Goal: Task Accomplishment & Management: Use online tool/utility

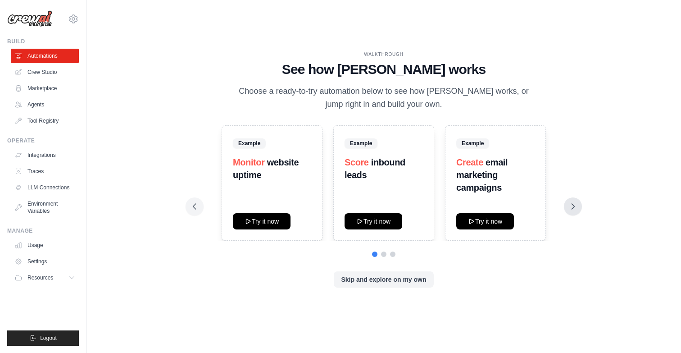
click at [570, 201] on button at bounding box center [573, 206] width 18 height 18
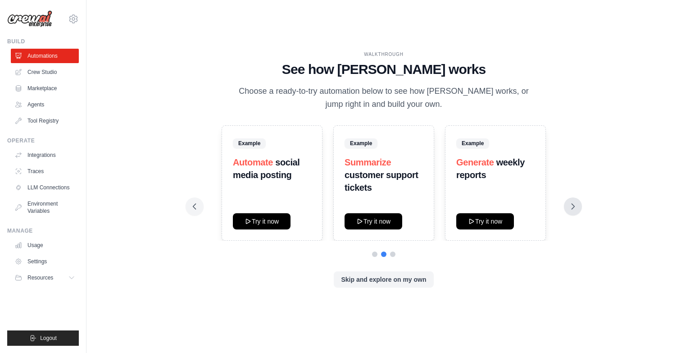
click at [570, 201] on button at bounding box center [573, 206] width 18 height 18
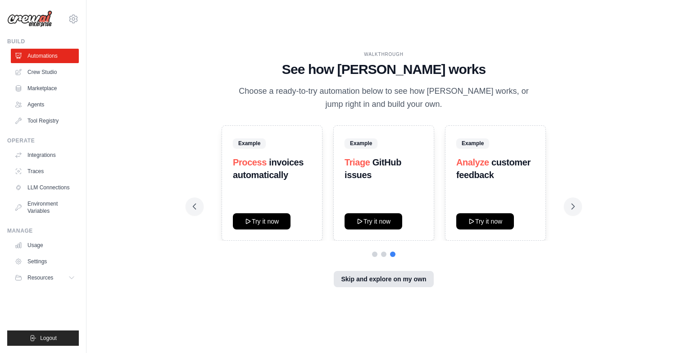
click at [361, 275] on button "Skip and explore on my own" at bounding box center [384, 279] width 100 height 16
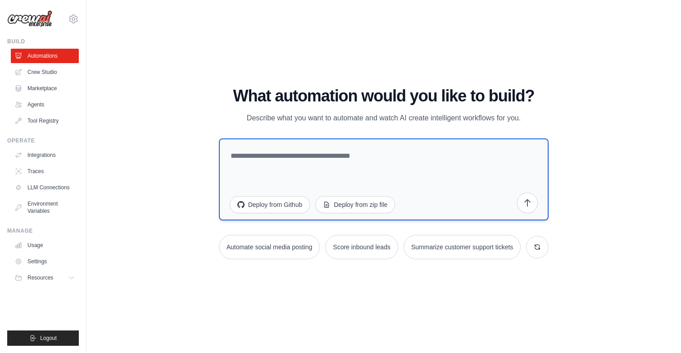
click at [337, 172] on textarea at bounding box center [384, 179] width 330 height 82
type textarea "*"
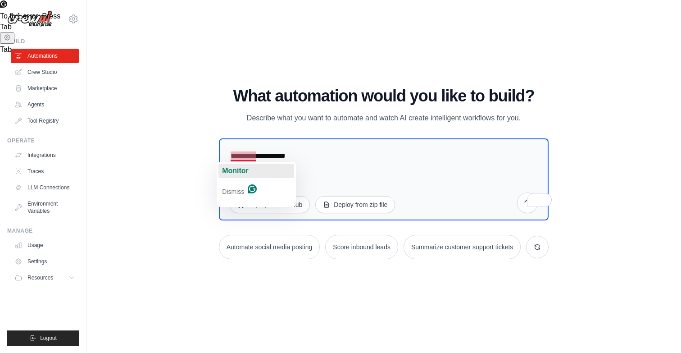
click at [235, 170] on span "Monitor" at bounding box center [235, 171] width 27 height 8
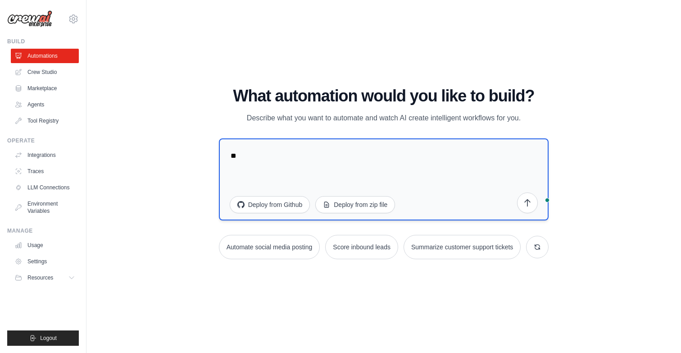
type textarea "*"
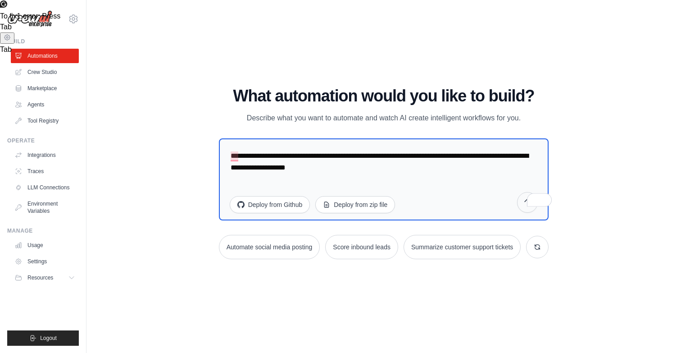
type textarea "**********"
click at [534, 210] on button "submit" at bounding box center [527, 202] width 21 height 21
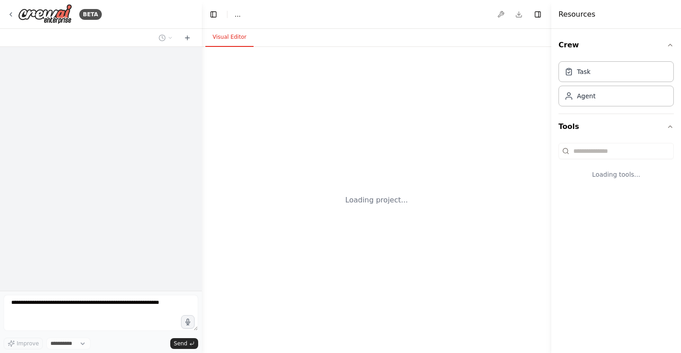
select select "****"
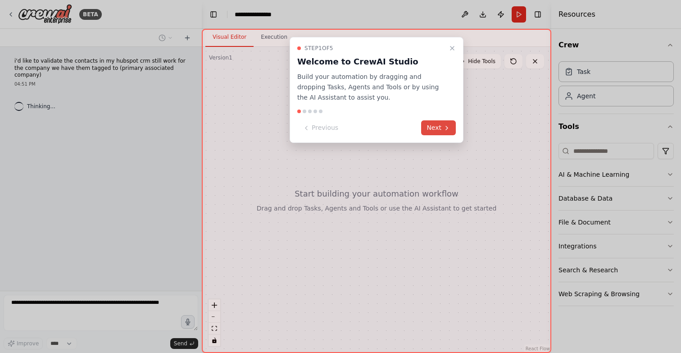
click at [448, 128] on icon at bounding box center [446, 127] width 7 height 7
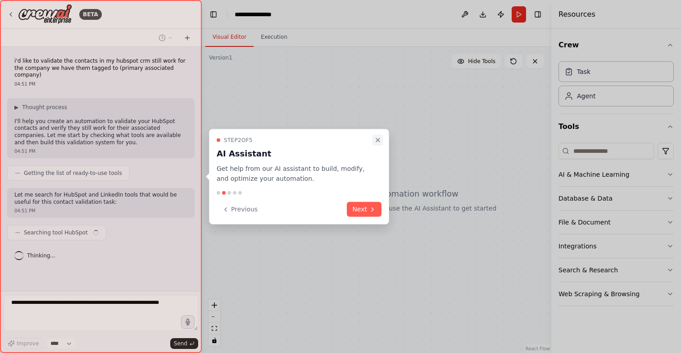
click at [379, 141] on icon "Close walkthrough" at bounding box center [378, 140] width 4 height 4
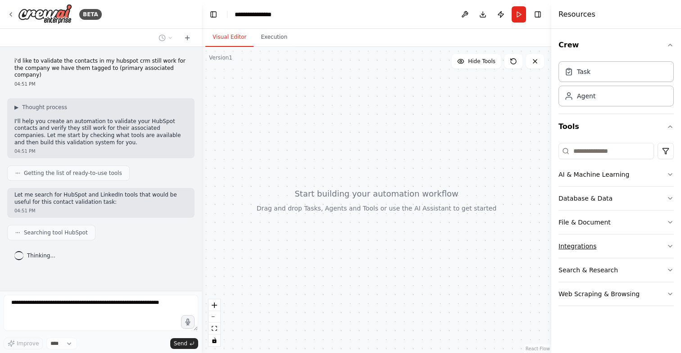
click at [588, 255] on button "Integrations" at bounding box center [616, 245] width 115 height 23
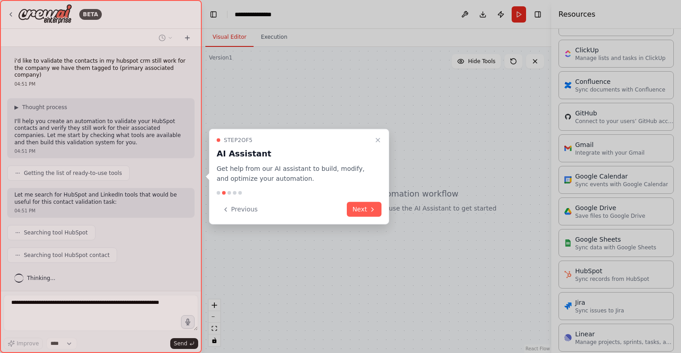
scroll to position [18, 0]
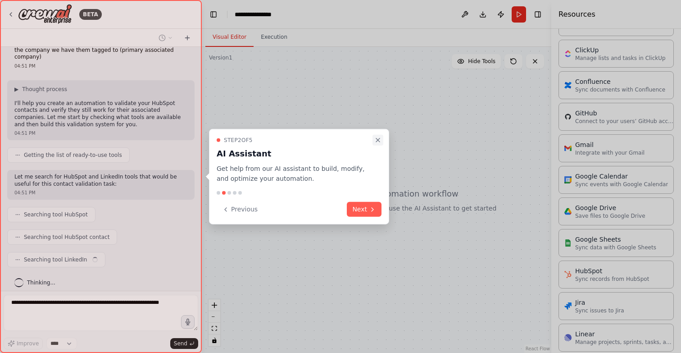
click at [381, 141] on icon "Close walkthrough" at bounding box center [377, 139] width 7 height 7
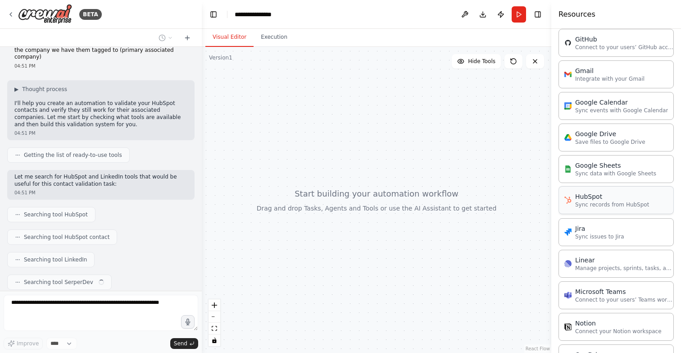
scroll to position [41, 0]
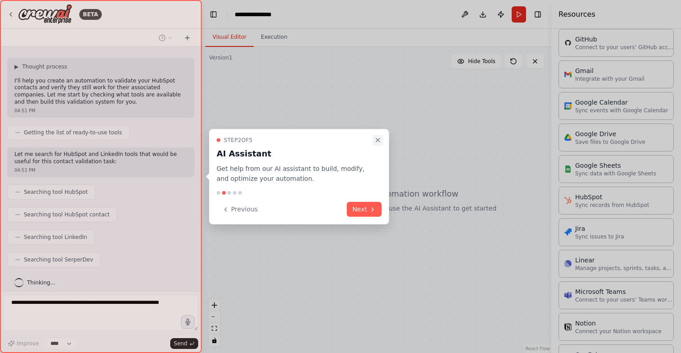
click at [378, 138] on icon "Close walkthrough" at bounding box center [377, 139] width 7 height 7
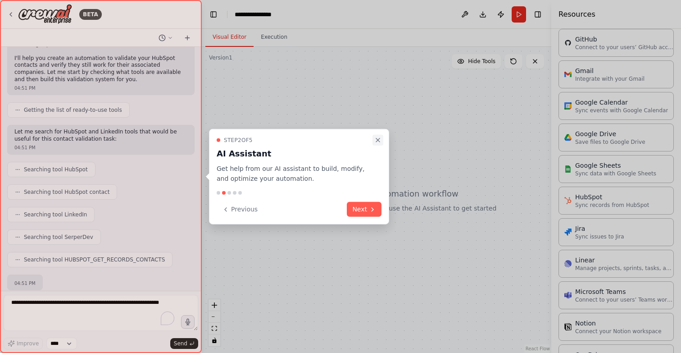
scroll to position [115, 0]
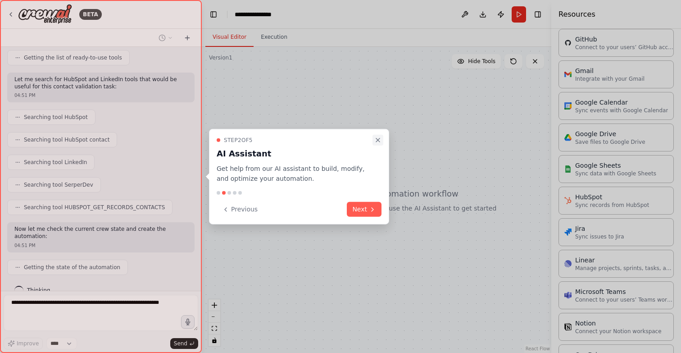
click at [380, 142] on icon "Close walkthrough" at bounding box center [377, 139] width 7 height 7
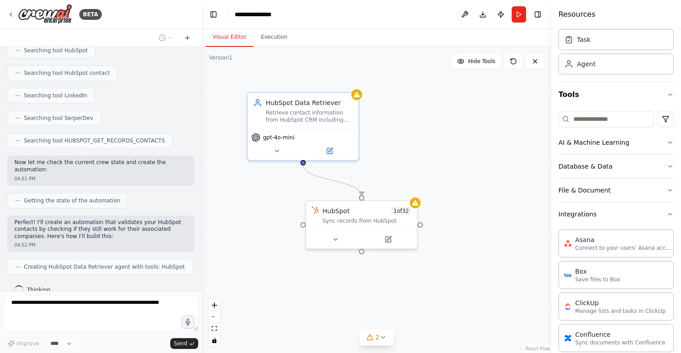
scroll to position [0, 0]
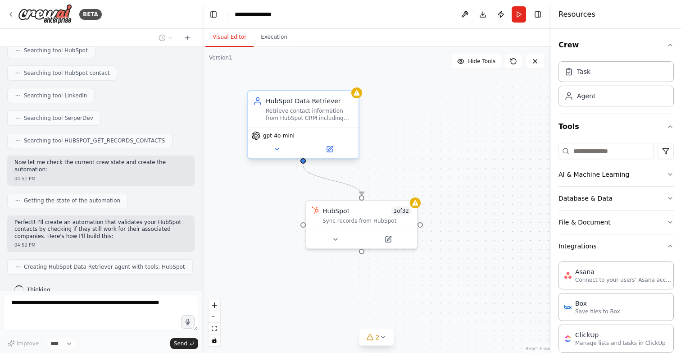
click at [282, 136] on span "gpt-4o-mini" at bounding box center [279, 135] width 32 height 7
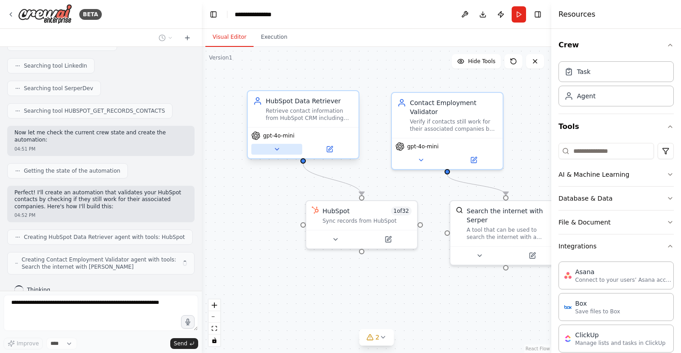
click at [275, 153] on button at bounding box center [276, 149] width 51 height 11
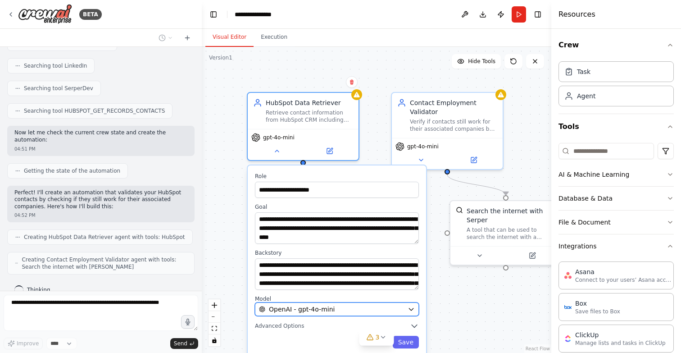
click at [360, 306] on div "OpenAI - gpt-4o-mini" at bounding box center [331, 309] width 145 height 9
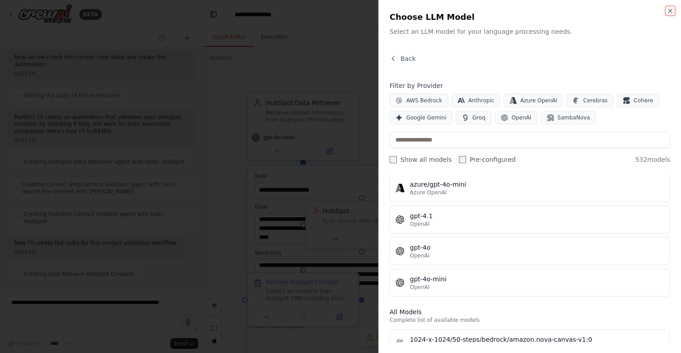
scroll to position [0, 0]
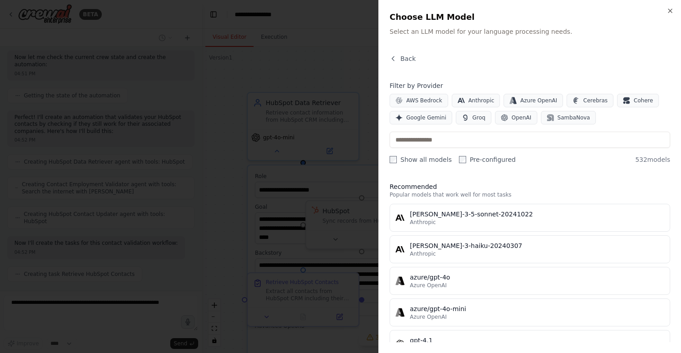
click at [344, 119] on div at bounding box center [340, 176] width 681 height 353
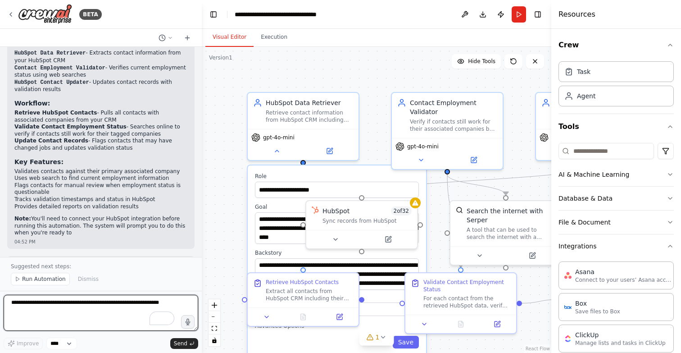
scroll to position [717, 0]
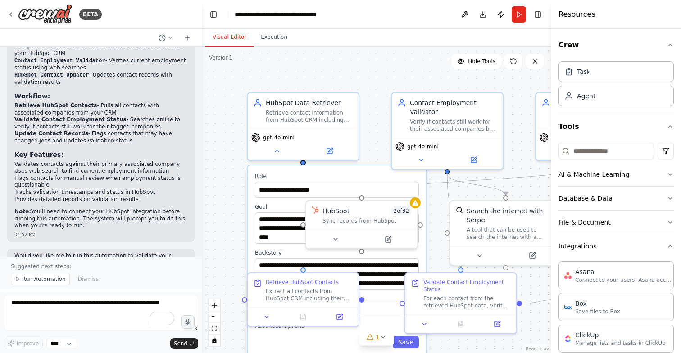
click at [364, 113] on div "**********" at bounding box center [377, 200] width 350 height 306
click at [367, 177] on label "Role" at bounding box center [337, 176] width 164 height 7
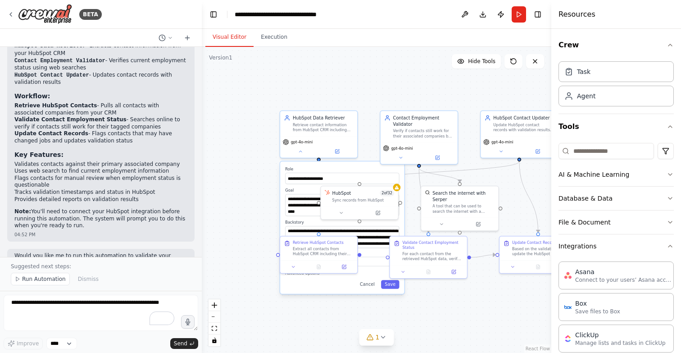
click at [255, 178] on div "**********" at bounding box center [377, 200] width 350 height 306
click at [372, 283] on button "Cancel" at bounding box center [367, 284] width 23 height 9
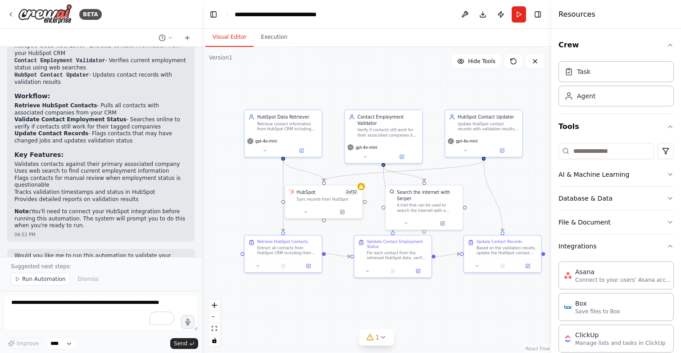
drag, startPoint x: 455, startPoint y: 306, endPoint x: 419, endPoint y: 306, distance: 35.6
click at [419, 306] on div ".deletable-edge-delete-btn { width: 20px; height: 20px; border: 0px solid #ffff…" at bounding box center [377, 200] width 350 height 306
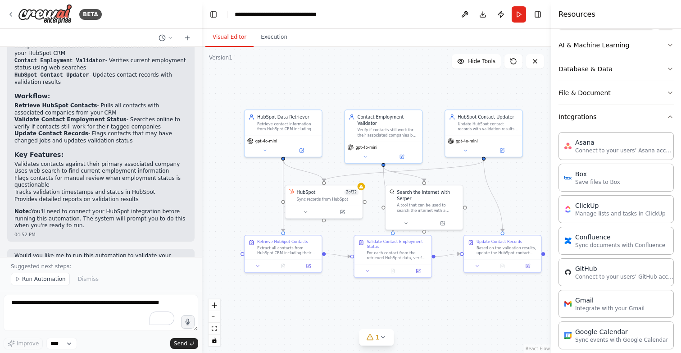
scroll to position [125, 0]
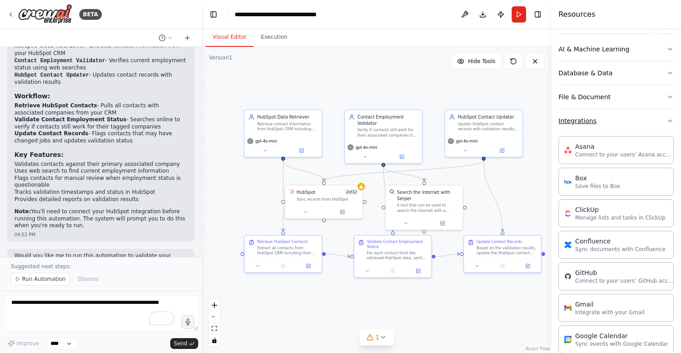
click at [667, 129] on button "Integrations" at bounding box center [616, 120] width 115 height 23
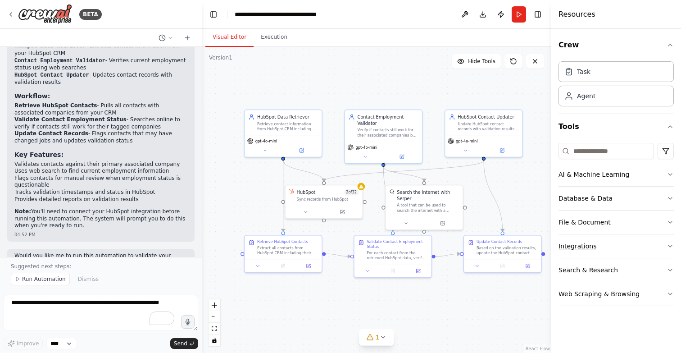
scroll to position [0, 0]
click at [635, 268] on button "Search & Research" at bounding box center [616, 269] width 115 height 23
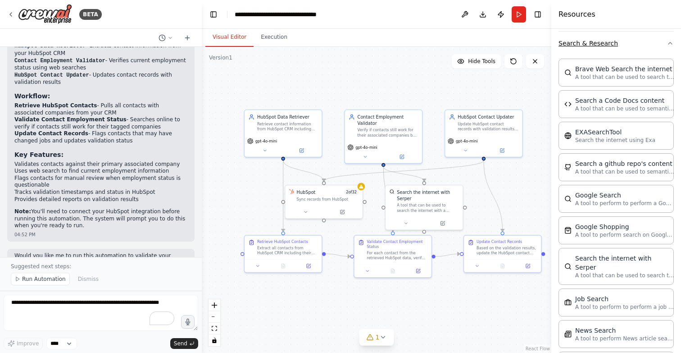
scroll to position [274, 0]
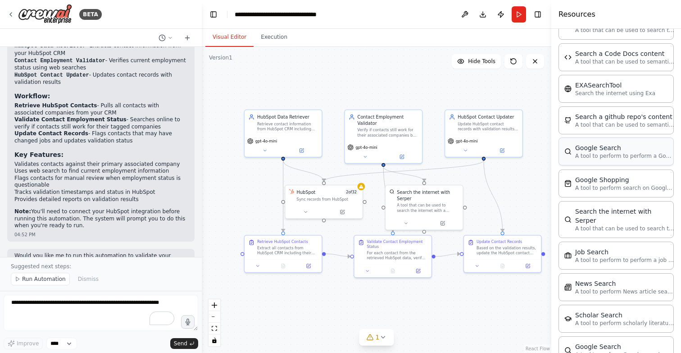
click at [622, 160] on div "Google Search A tool to perform to perform a Google search with a search_query." at bounding box center [616, 151] width 115 height 28
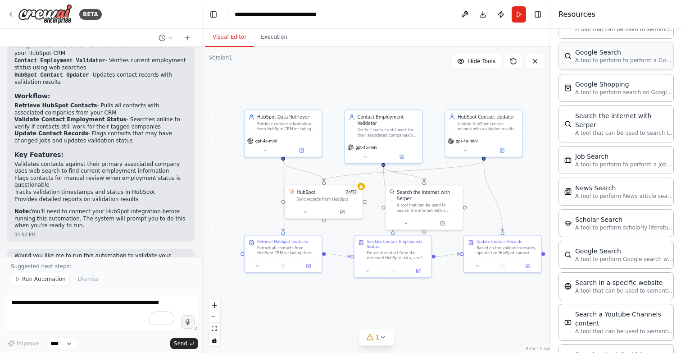
scroll to position [375, 0]
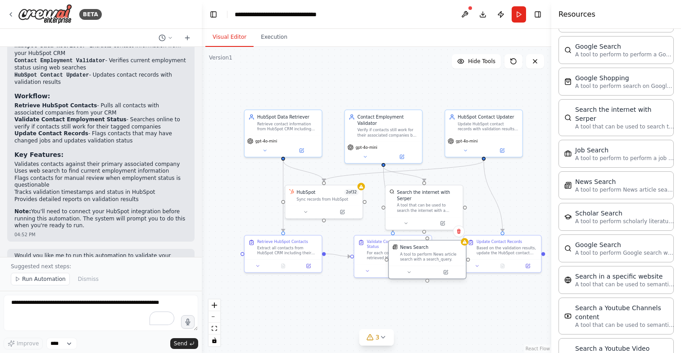
drag, startPoint x: 508, startPoint y: 225, endPoint x: 444, endPoint y: 255, distance: 70.7
click at [444, 255] on div "A tool to perform News article search with a search_query." at bounding box center [431, 257] width 62 height 10
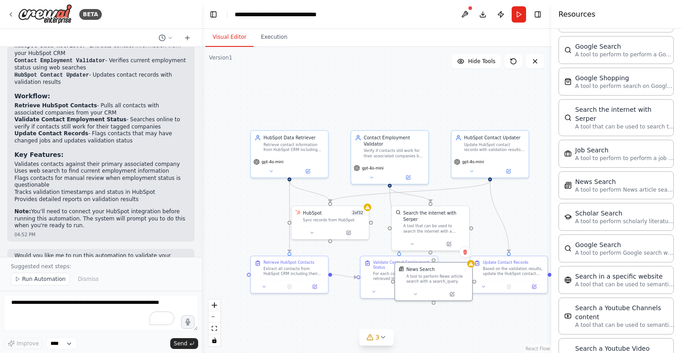
drag, startPoint x: 425, startPoint y: 228, endPoint x: 431, endPoint y: 247, distance: 20.8
click at [431, 247] on div ".deletable-edge-delete-btn { width: 20px; height: 20px; border: 0px solid #ffff…" at bounding box center [377, 200] width 350 height 306
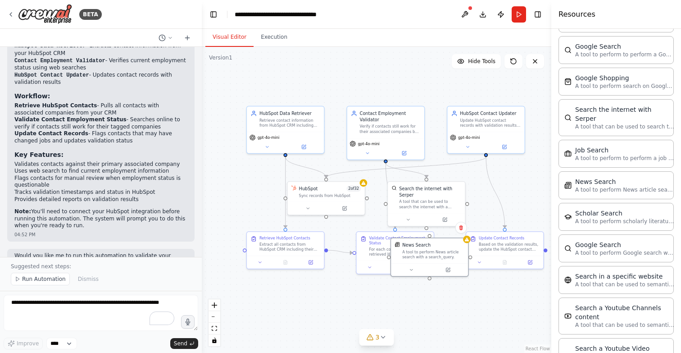
drag, startPoint x: 431, startPoint y: 246, endPoint x: 427, endPoint y: 223, distance: 24.3
click at [427, 223] on div ".deletable-edge-delete-btn { width: 20px; height: 20px; border: 0px solid #ffff…" at bounding box center [377, 200] width 350 height 306
click at [415, 214] on button at bounding box center [408, 218] width 36 height 8
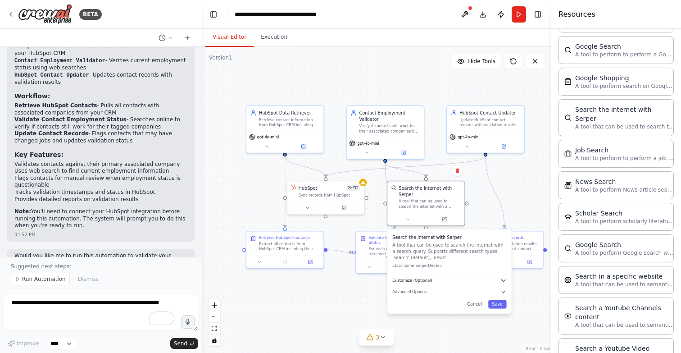
click at [428, 278] on span "Customize (Optional)" at bounding box center [412, 280] width 40 height 5
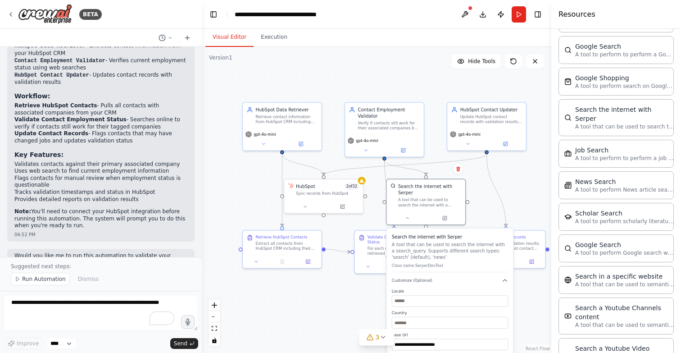
click at [511, 277] on div "**********" at bounding box center [450, 345] width 127 height 234
click at [504, 279] on div "**********" at bounding box center [450, 345] width 127 height 234
click at [503, 279] on div "**********" at bounding box center [450, 345] width 127 height 234
click at [505, 277] on icon "button" at bounding box center [505, 280] width 6 height 6
click at [482, 300] on button "Cancel" at bounding box center [475, 304] width 23 height 9
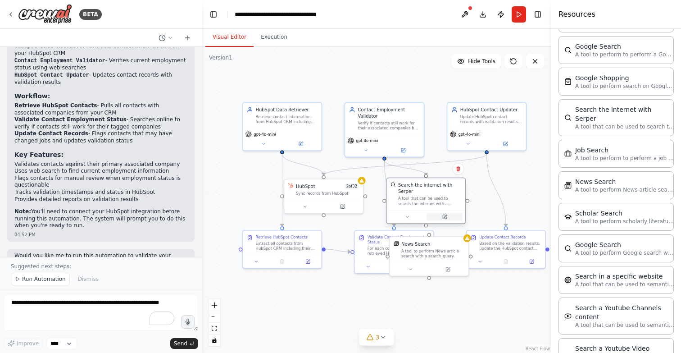
click at [448, 214] on button at bounding box center [445, 217] width 36 height 8
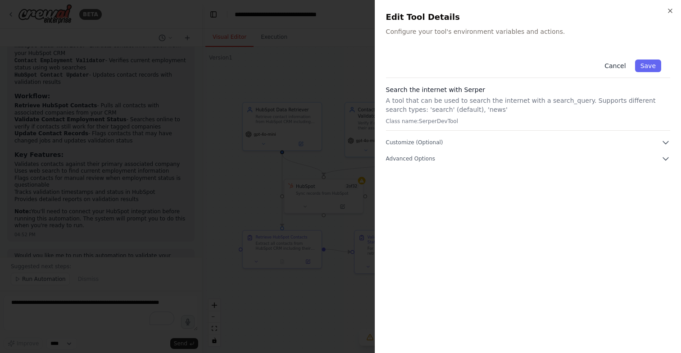
click at [620, 65] on button "Cancel" at bounding box center [615, 65] width 32 height 13
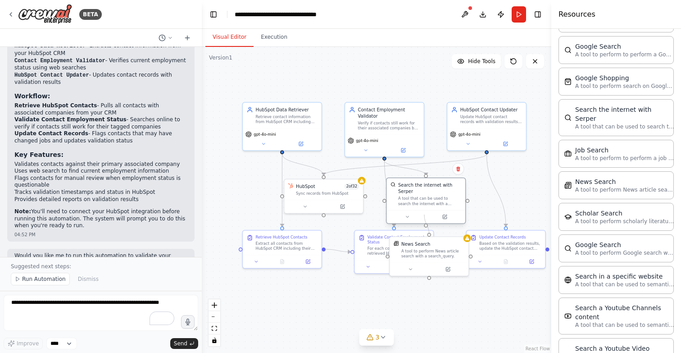
drag, startPoint x: 430, startPoint y: 234, endPoint x: 424, endPoint y: 214, distance: 20.1
click at [424, 214] on div "HubSpot Data Retriever Retrieve contact information from HubSpot CRM including …" at bounding box center [334, 178] width 248 height 217
drag, startPoint x: 430, startPoint y: 234, endPoint x: 426, endPoint y: 204, distance: 30.5
click at [426, 204] on div "HubSpot Data Retriever Retrieve contact information from HubSpot CRM including …" at bounding box center [334, 178] width 248 height 217
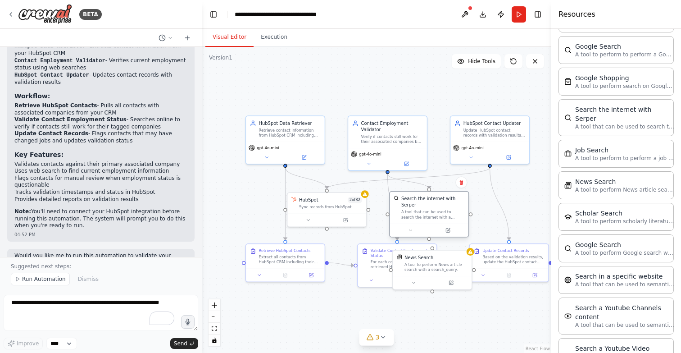
drag, startPoint x: 427, startPoint y: 221, endPoint x: 429, endPoint y: 227, distance: 6.6
click at [429, 227] on div ".deletable-edge-delete-btn { width: 20px; height: 20px; border: 0px solid #ffff…" at bounding box center [377, 200] width 350 height 306
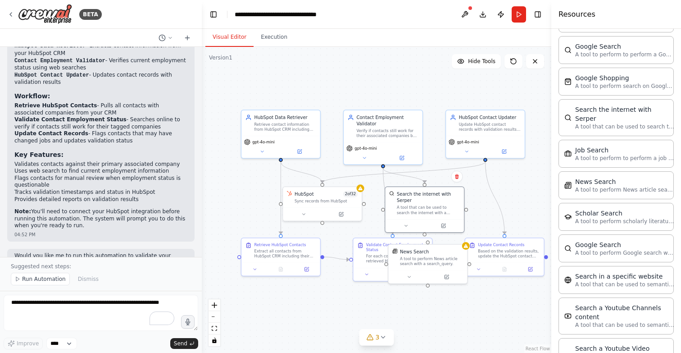
click at [425, 227] on div ".deletable-edge-delete-btn { width: 20px; height: 20px; border: 0px solid #ffff…" at bounding box center [377, 200] width 350 height 306
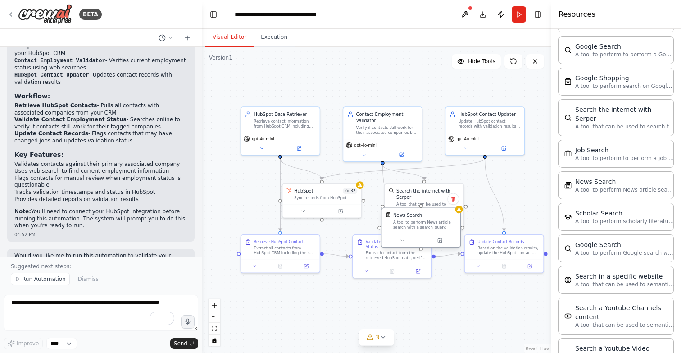
drag, startPoint x: 429, startPoint y: 241, endPoint x: 424, endPoint y: 208, distance: 32.8
click at [424, 208] on div "News Search A tool to perform News article search with a search_query." at bounding box center [421, 221] width 79 height 26
click at [426, 233] on div "News Search A tool to perform News article search with a search_query." at bounding box center [421, 221] width 79 height 26
click at [407, 241] on button at bounding box center [402, 241] width 36 height 8
click at [492, 225] on div ".deletable-edge-delete-btn { width: 20px; height: 20px; border: 0px solid #ffff…" at bounding box center [377, 200] width 350 height 306
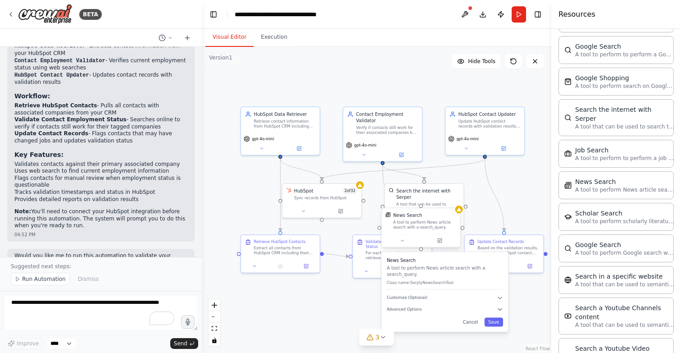
click at [446, 226] on div "A tool to perform News article search with a search_query." at bounding box center [424, 224] width 63 height 10
click at [478, 318] on button "Cancel" at bounding box center [470, 322] width 23 height 9
click at [440, 245] on div at bounding box center [421, 240] width 79 height 13
click at [440, 239] on icon at bounding box center [440, 239] width 3 height 3
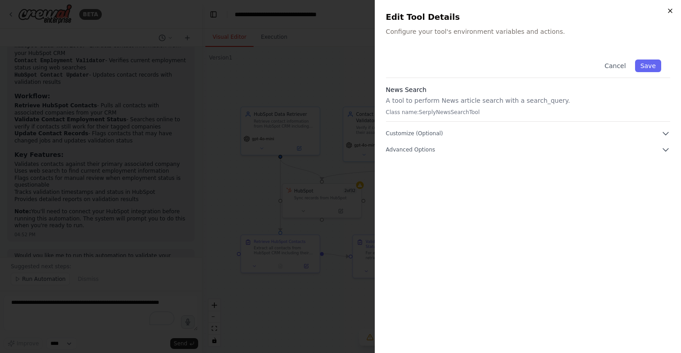
click at [669, 9] on icon "button" at bounding box center [670, 10] width 7 height 7
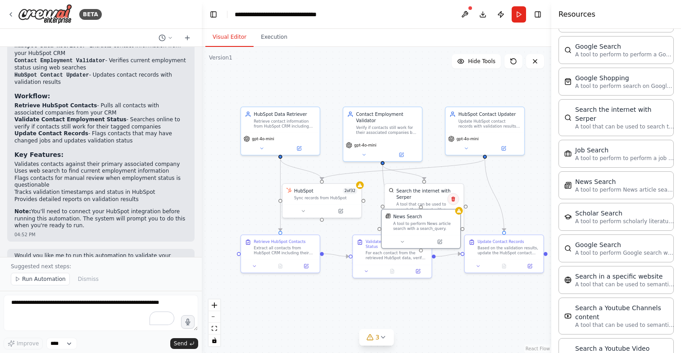
click at [453, 197] on icon at bounding box center [453, 198] width 4 height 5
click at [428, 199] on button "Confirm" at bounding box center [428, 198] width 32 height 11
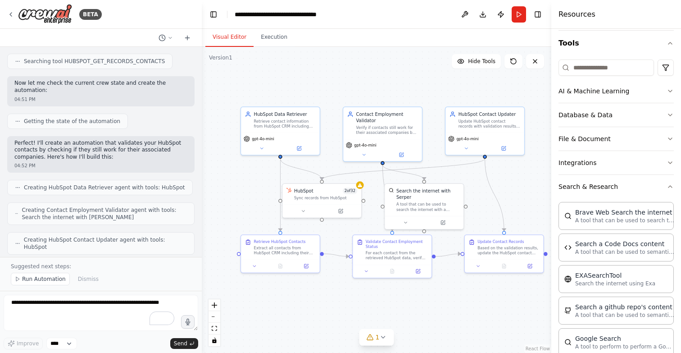
scroll to position [82, 0]
click at [615, 182] on button "Search & Research" at bounding box center [616, 187] width 115 height 23
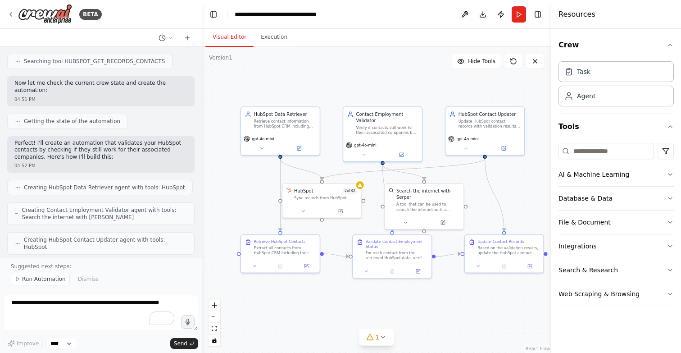
scroll to position [0, 0]
click at [612, 176] on button "AI & Machine Learning" at bounding box center [616, 174] width 115 height 23
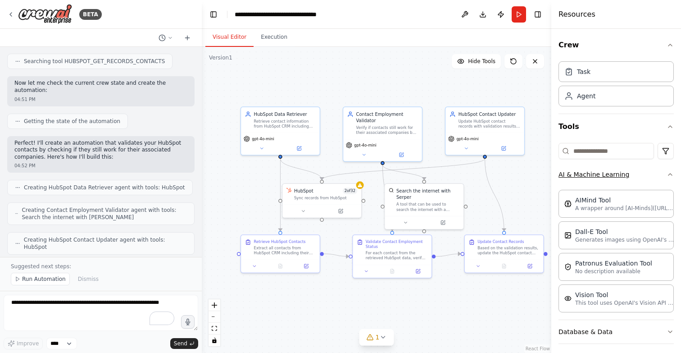
click at [612, 176] on button "AI & Machine Learning" at bounding box center [616, 174] width 115 height 23
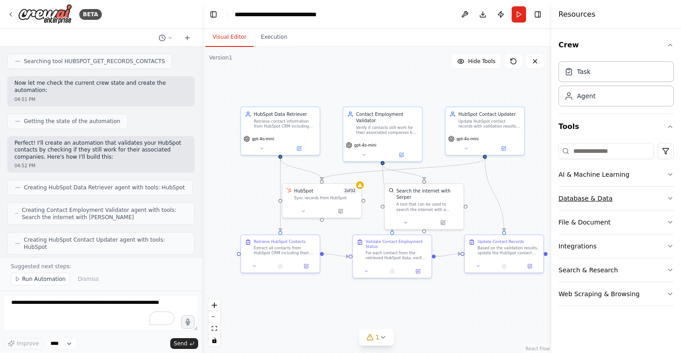
click at [612, 199] on button "Database & Data" at bounding box center [616, 198] width 115 height 23
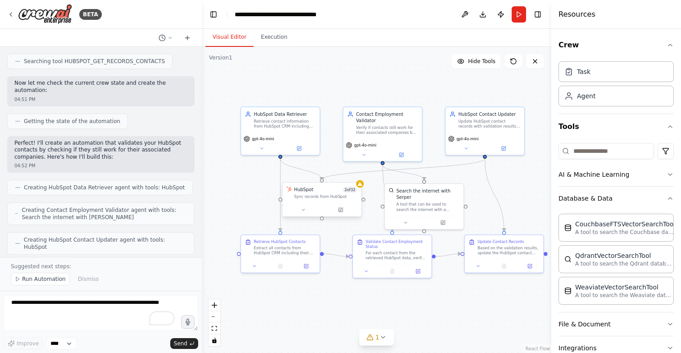
click at [343, 189] on span "2 of 32" at bounding box center [349, 190] width 15 height 6
click at [337, 207] on button at bounding box center [341, 210] width 36 height 8
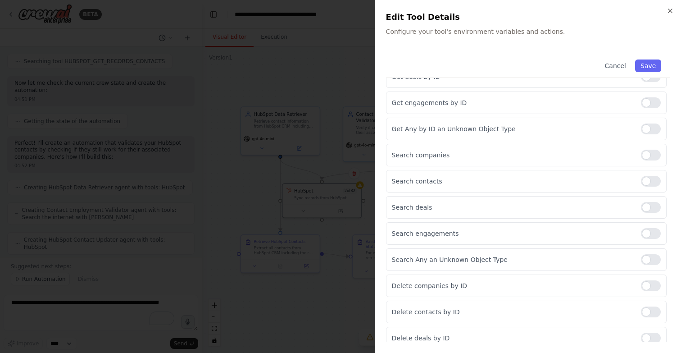
scroll to position [578, 0]
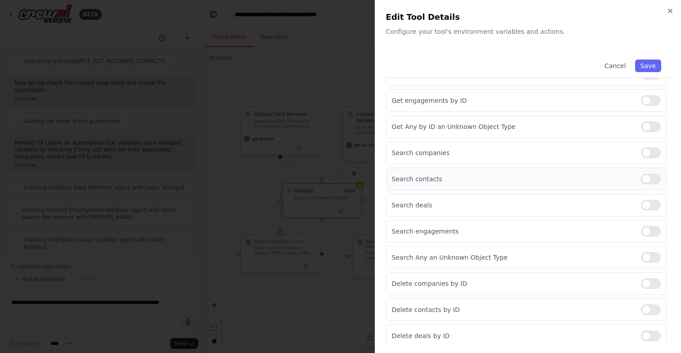
click at [654, 177] on div at bounding box center [651, 178] width 20 height 11
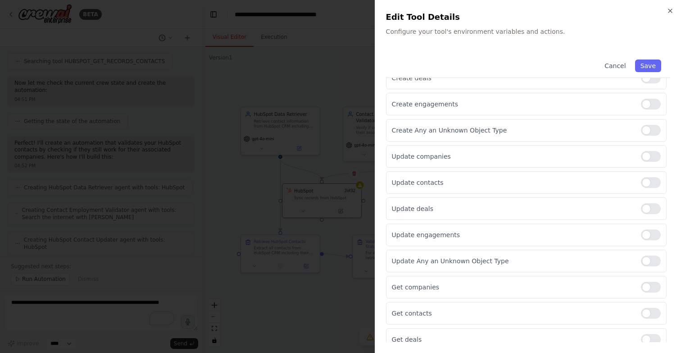
scroll to position [182, 0]
click at [641, 155] on div at bounding box center [651, 155] width 20 height 11
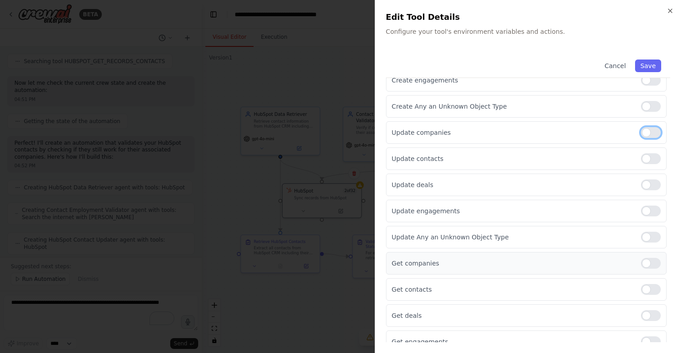
scroll to position [205, 0]
click at [641, 131] on div at bounding box center [651, 133] width 20 height 11
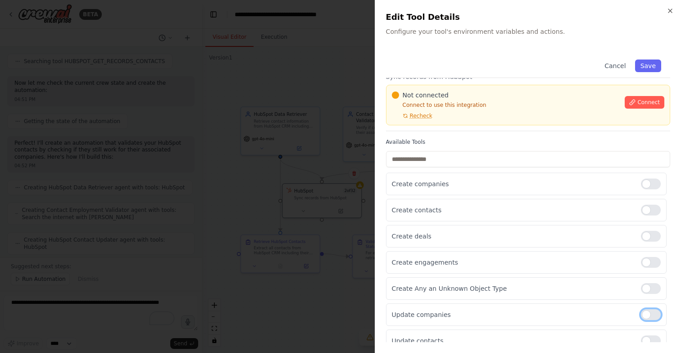
scroll to position [19, 0]
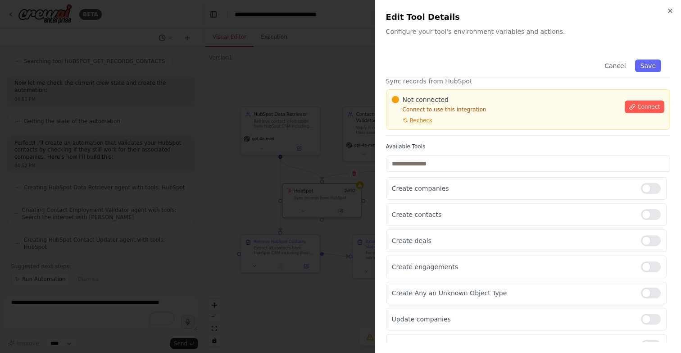
click at [631, 60] on div "Cancel Save" at bounding box center [528, 63] width 284 height 27
click at [635, 62] on button "Save" at bounding box center [648, 65] width 26 height 13
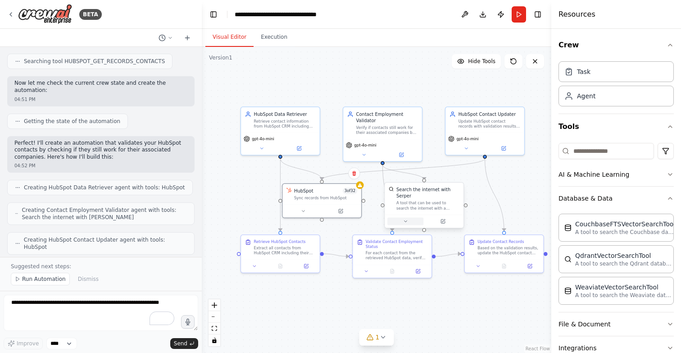
click at [406, 221] on icon at bounding box center [405, 221] width 3 height 1
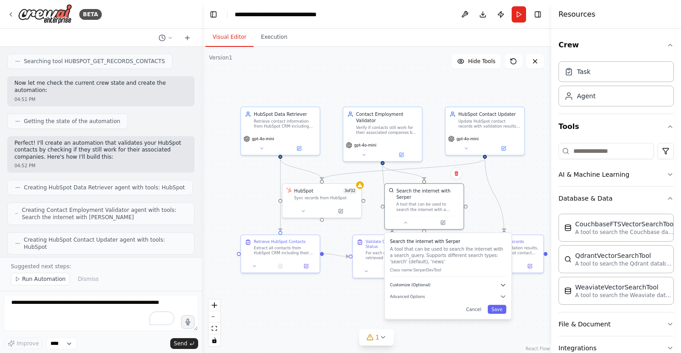
click at [415, 283] on span "Customize (Optional)" at bounding box center [410, 285] width 41 height 5
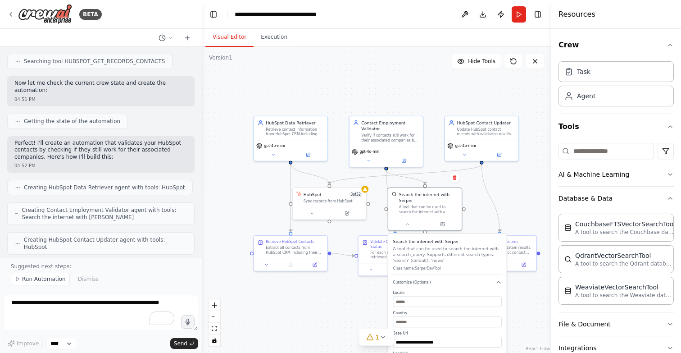
click at [482, 196] on div ".deletable-edge-delete-btn { width: 20px; height: 20px; border: 0px solid #ffff…" at bounding box center [377, 200] width 350 height 306
click at [372, 295] on div ".deletable-edge-delete-btn { width: 20px; height: 20px; border: 0px solid #ffff…" at bounding box center [377, 200] width 350 height 306
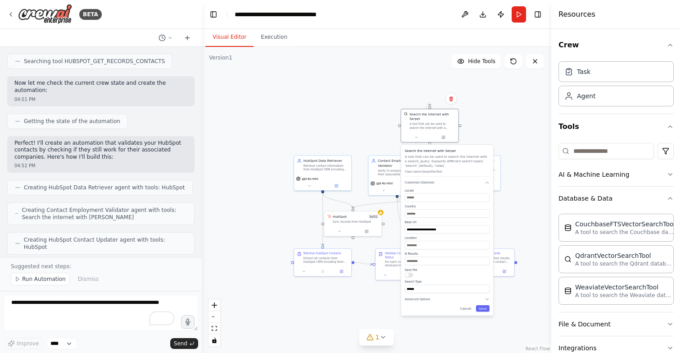
drag, startPoint x: 443, startPoint y: 250, endPoint x: 445, endPoint y: 145, distance: 104.5
click at [445, 148] on h3 "Search the internet with Serper" at bounding box center [447, 150] width 85 height 5
click at [467, 305] on button "Cancel" at bounding box center [466, 308] width 17 height 6
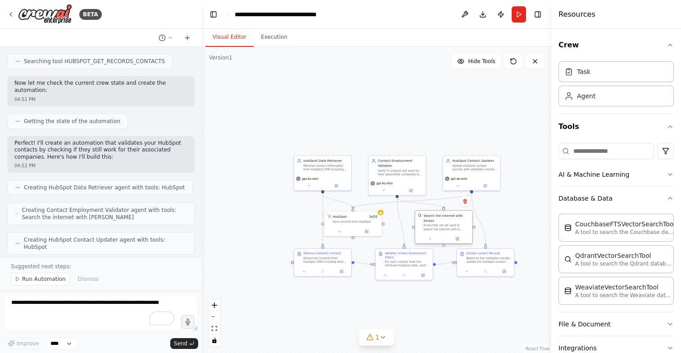
drag, startPoint x: 429, startPoint y: 119, endPoint x: 443, endPoint y: 222, distance: 103.7
click at [443, 223] on div "A tool that can be used to search the internet with a search_query. Supports di…" at bounding box center [447, 227] width 46 height 8
drag, startPoint x: 320, startPoint y: 167, endPoint x: 320, endPoint y: 122, distance: 45.1
click at [320, 121] on div "Retrieve contact information from HubSpot CRM including their names, email addr…" at bounding box center [326, 121] width 45 height 8
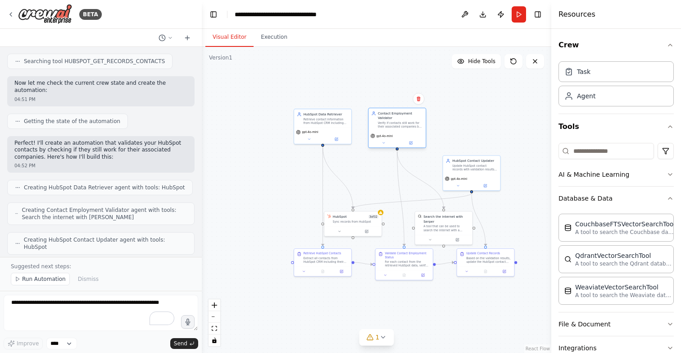
drag, startPoint x: 394, startPoint y: 170, endPoint x: 392, endPoint y: 123, distance: 46.9
click at [392, 123] on div "Verify if contacts still work for their associated companies by searching for c…" at bounding box center [400, 125] width 45 height 8
drag, startPoint x: 467, startPoint y: 164, endPoint x: 466, endPoint y: 116, distance: 48.2
click at [466, 117] on div "Update HubSpot contact records with validation results and flag contacts that m…" at bounding box center [474, 121] width 45 height 8
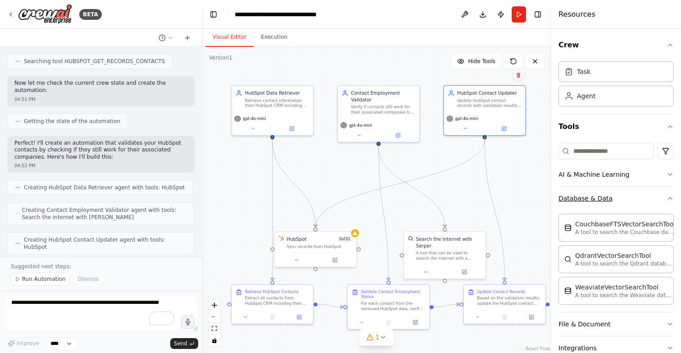
click at [602, 197] on button "Database & Data" at bounding box center [616, 198] width 115 height 23
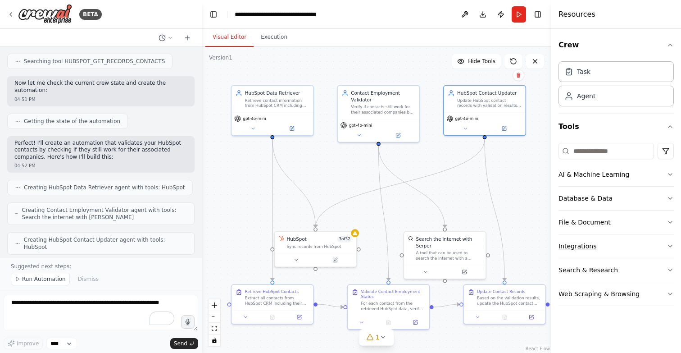
click at [611, 244] on button "Integrations" at bounding box center [616, 245] width 115 height 23
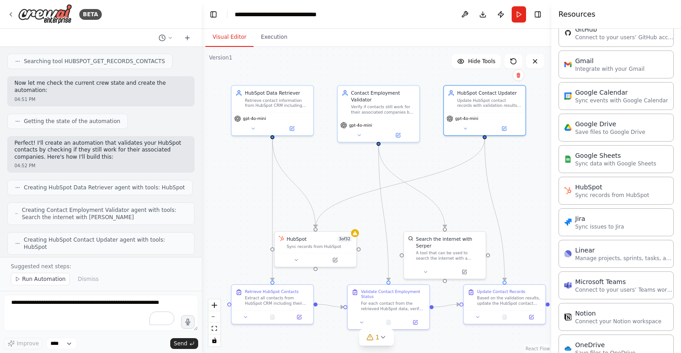
scroll to position [373, 0]
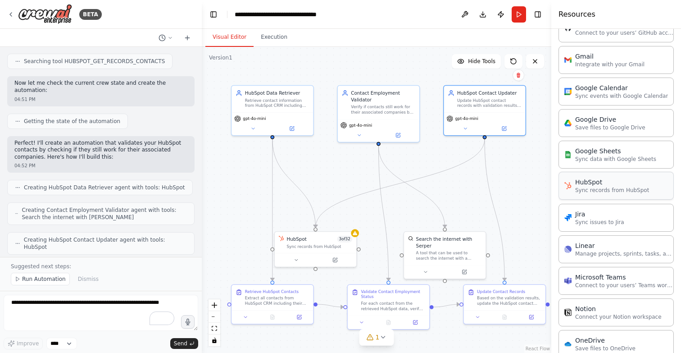
click at [606, 196] on div "HubSpot Sync records from HubSpot" at bounding box center [616, 186] width 115 height 28
click at [620, 190] on p "Sync records from HubSpot" at bounding box center [612, 190] width 74 height 7
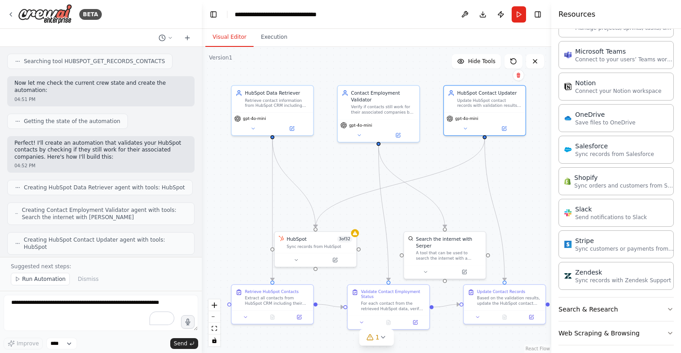
scroll to position [606, 0]
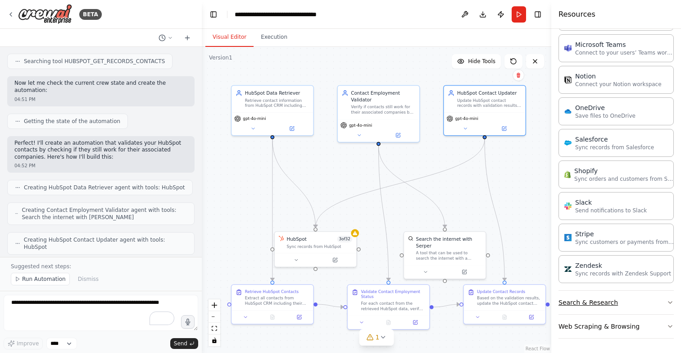
click at [602, 304] on button "Search & Research" at bounding box center [616, 302] width 115 height 23
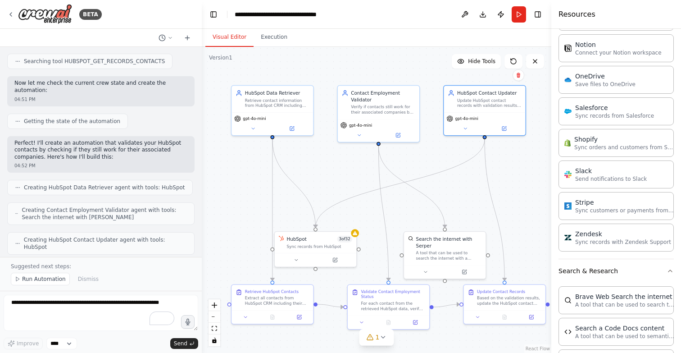
scroll to position [634, 0]
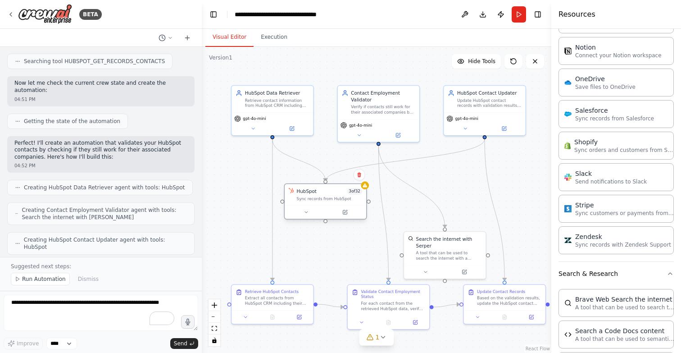
drag, startPoint x: 323, startPoint y: 236, endPoint x: 336, endPoint y: 189, distance: 49.0
click at [336, 189] on div "HubSpot 3 of 32" at bounding box center [330, 191] width 66 height 7
drag, startPoint x: 429, startPoint y: 243, endPoint x: 426, endPoint y: 198, distance: 45.6
click at [426, 202] on div "A tool that can be used to search the internet with a search_query. Supports di…" at bounding box center [449, 207] width 66 height 11
click at [422, 253] on div ".deletable-edge-delete-btn { width: 20px; height: 20px; border: 0px solid #ffff…" at bounding box center [377, 200] width 350 height 306
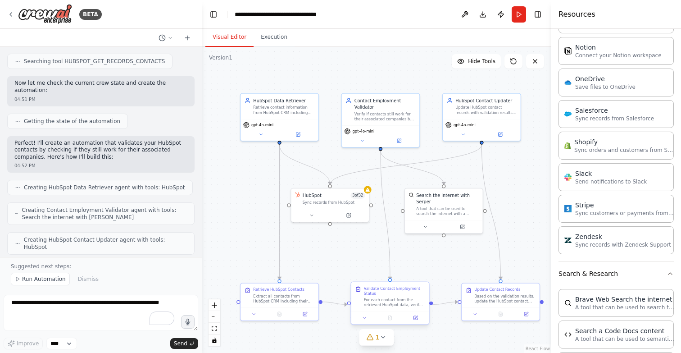
click at [406, 290] on div "Validate Contact Employment Status" at bounding box center [394, 291] width 61 height 10
click at [278, 124] on div "gpt-4o-mini" at bounding box center [279, 123] width 73 height 6
click at [296, 134] on icon at bounding box center [298, 133] width 4 height 4
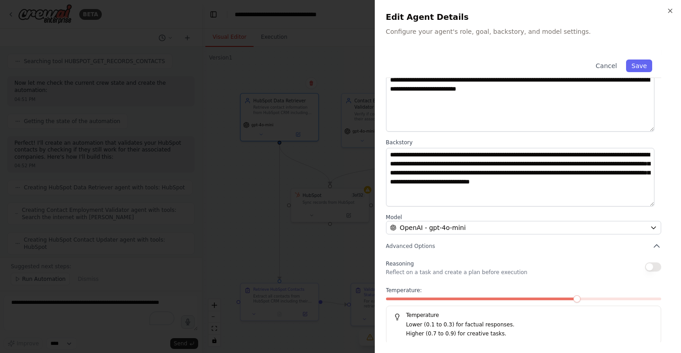
scroll to position [55, 0]
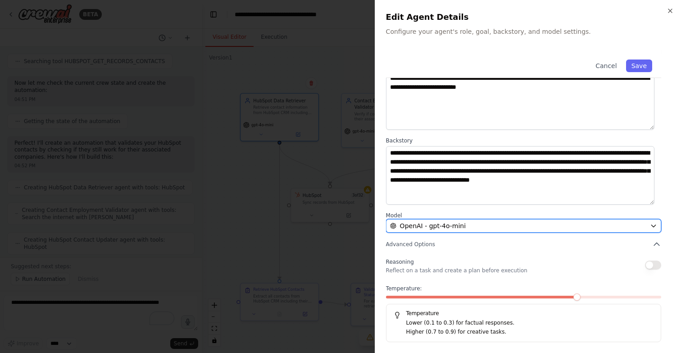
click at [427, 222] on span "OpenAI - gpt-4o-mini" at bounding box center [433, 225] width 66 height 9
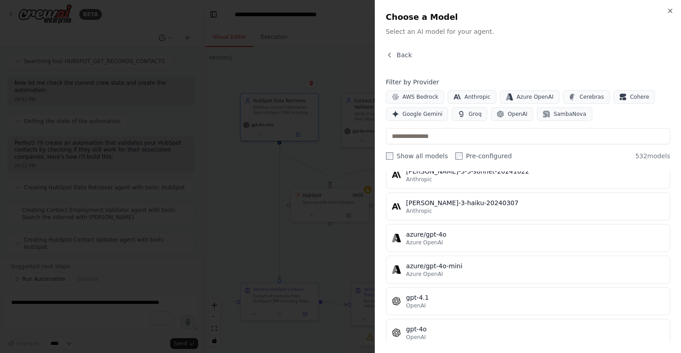
scroll to position [0, 0]
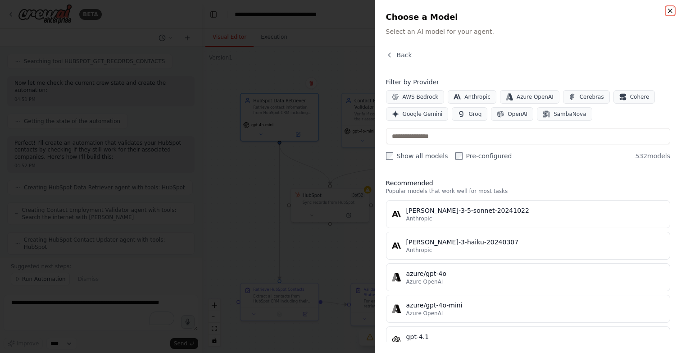
click at [671, 10] on icon "button" at bounding box center [670, 10] width 7 height 7
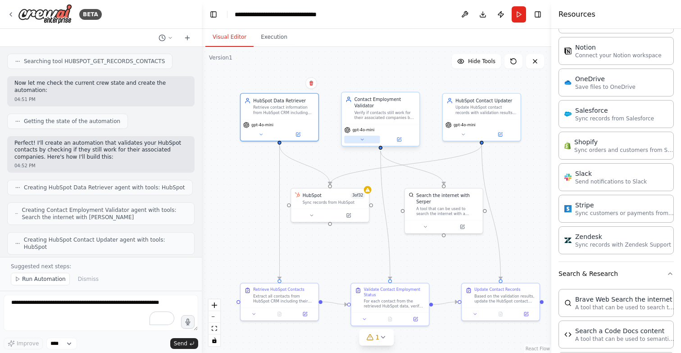
click at [365, 140] on button at bounding box center [362, 140] width 36 height 8
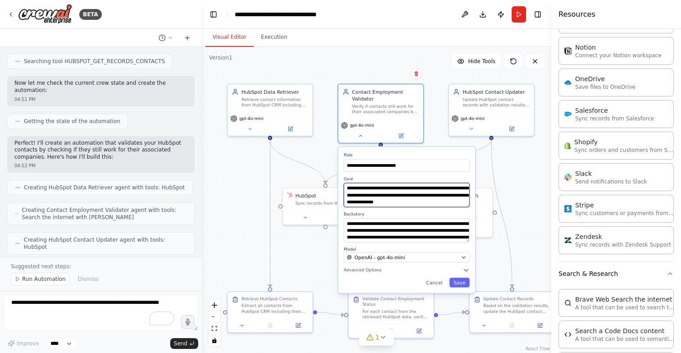
click at [379, 194] on textarea "**********" at bounding box center [407, 195] width 126 height 24
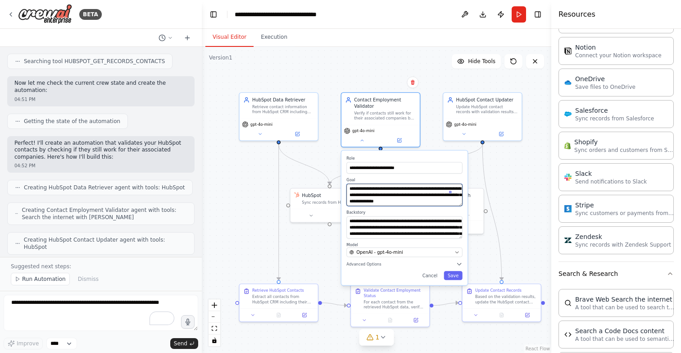
click at [379, 194] on textarea "**********" at bounding box center [405, 195] width 116 height 22
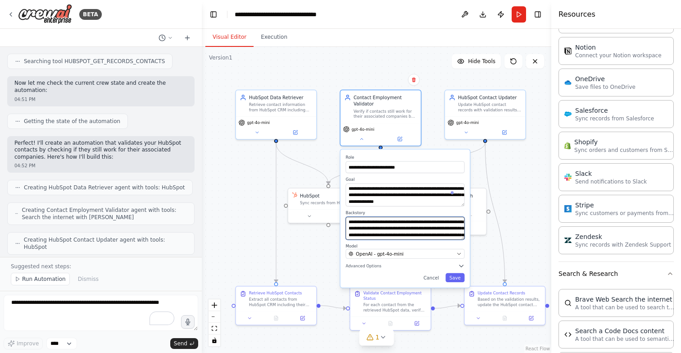
click at [379, 229] on textarea "**********" at bounding box center [405, 228] width 119 height 23
click at [435, 276] on button "Cancel" at bounding box center [431, 277] width 23 height 9
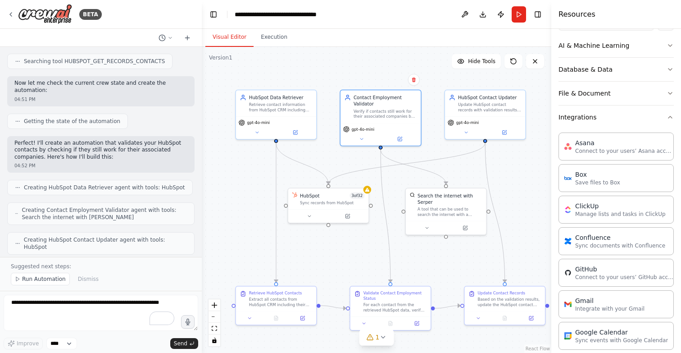
scroll to position [124, 0]
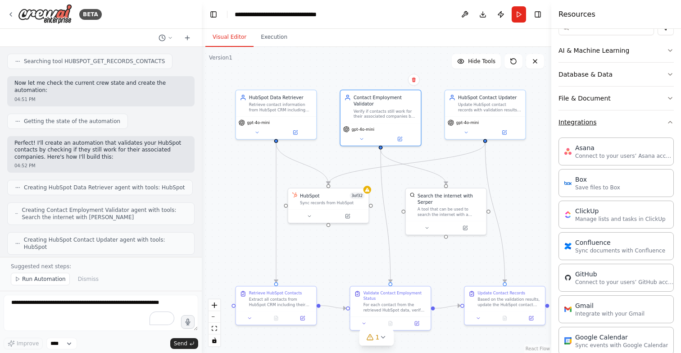
click at [667, 122] on icon "button" at bounding box center [670, 122] width 7 height 7
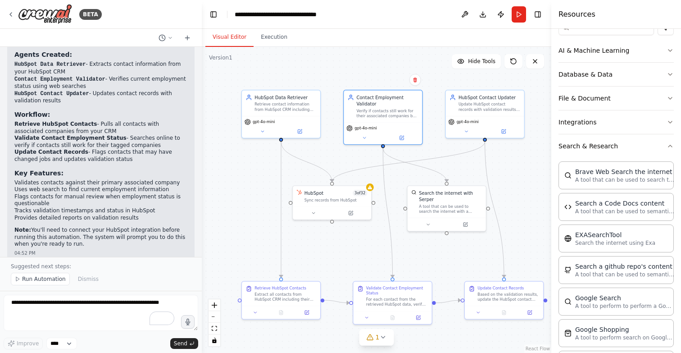
scroll to position [717, 0]
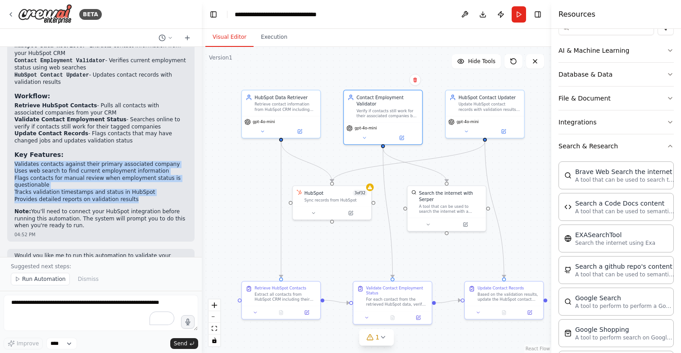
drag, startPoint x: 14, startPoint y: 128, endPoint x: 132, endPoint y: 164, distance: 122.3
click at [132, 164] on ul "Validates contacts against their primary associated company Uses web search to …" at bounding box center [100, 182] width 173 height 42
click at [132, 196] on li "Provides detailed reports on validation results" at bounding box center [100, 199] width 173 height 7
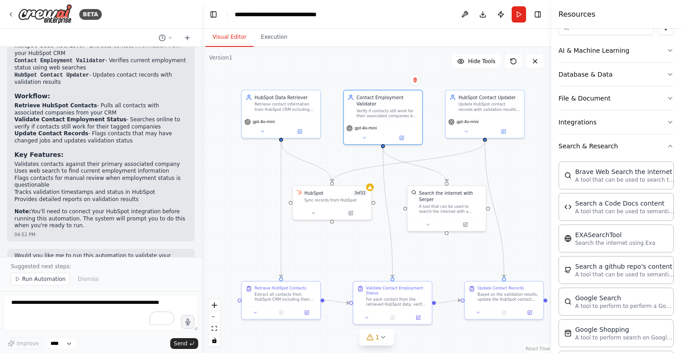
click at [100, 208] on p "Note: You'll need to connect your HubSpot integration before running this autom…" at bounding box center [100, 218] width 173 height 21
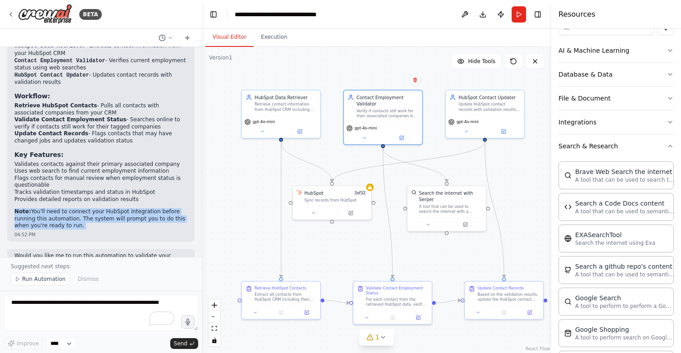
click at [100, 208] on p "Note: You'll need to connect your HubSpot integration before running this autom…" at bounding box center [100, 218] width 173 height 21
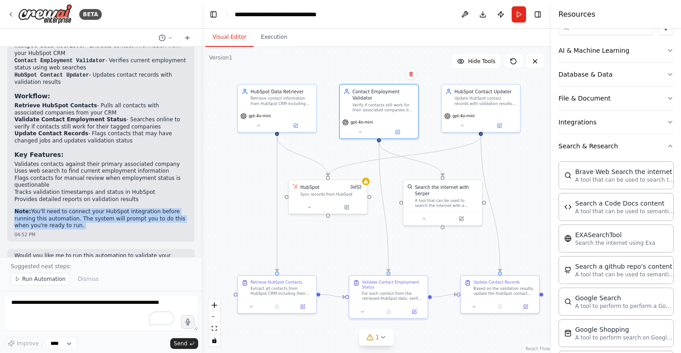
drag, startPoint x: 256, startPoint y: 224, endPoint x: 252, endPoint y: 219, distance: 7.1
click at [252, 219] on div ".deletable-edge-delete-btn { width: 20px; height: 20px; border: 0px solid #ffff…" at bounding box center [377, 200] width 350 height 306
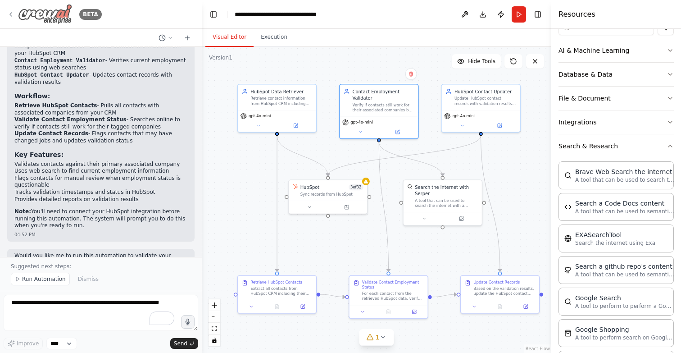
click at [12, 14] on icon at bounding box center [10, 14] width 7 height 7
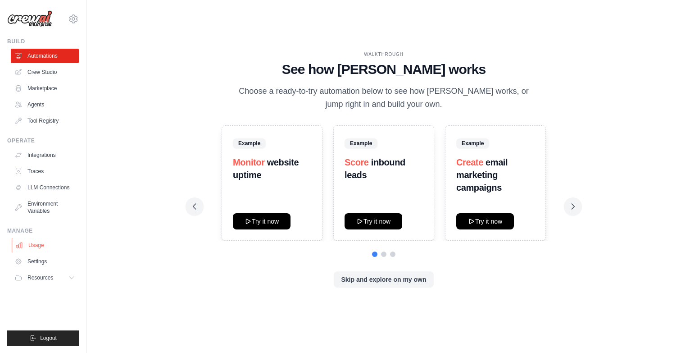
click at [43, 245] on link "Usage" at bounding box center [46, 245] width 68 height 14
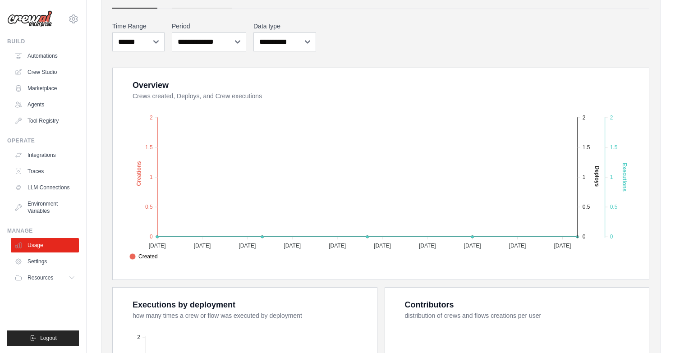
scroll to position [103, 0]
click at [60, 256] on link "Settings" at bounding box center [46, 261] width 68 height 14
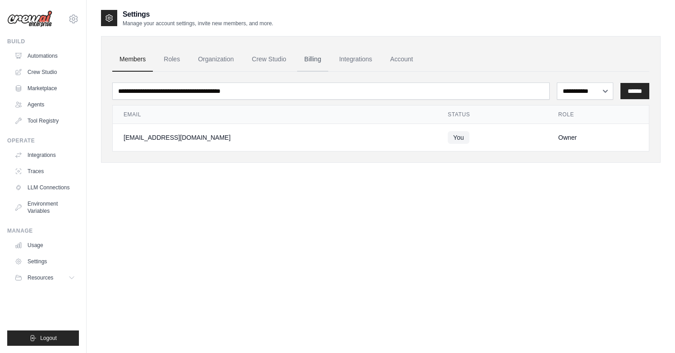
click at [328, 62] on link "Billing" at bounding box center [312, 59] width 31 height 24
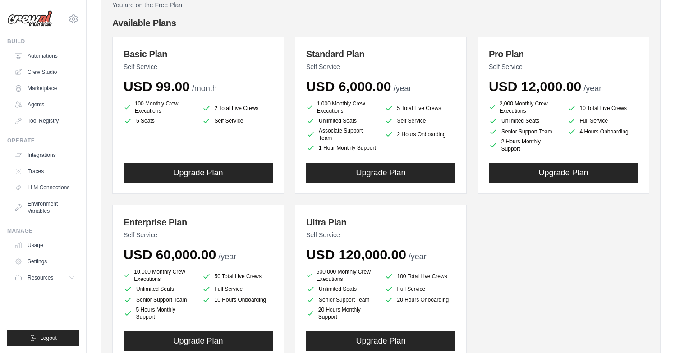
scroll to position [91, 0]
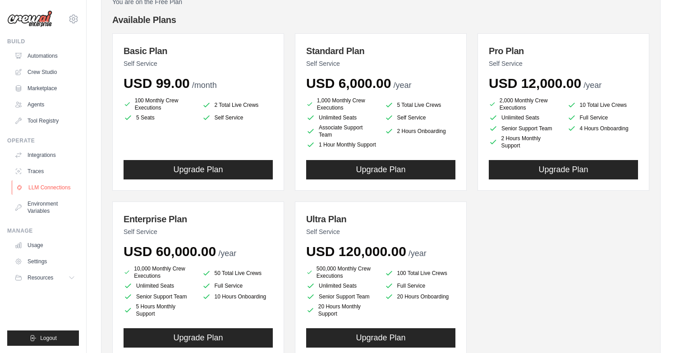
click at [63, 188] on link "LLM Connections" at bounding box center [46, 187] width 68 height 14
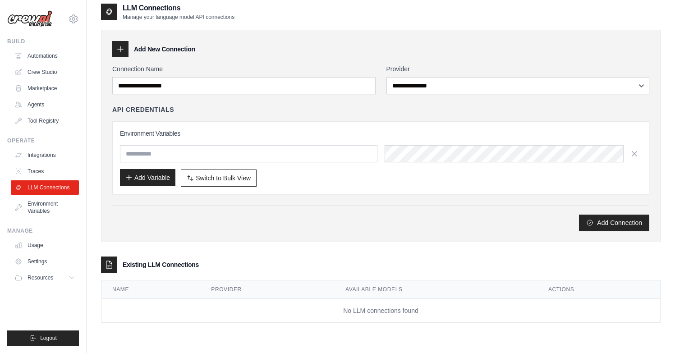
scroll to position [7, 0]
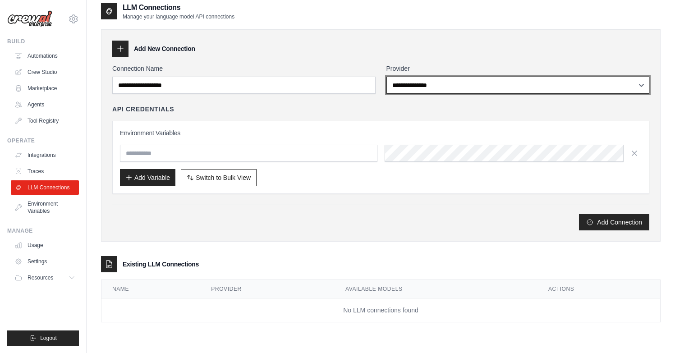
click at [394, 77] on select "**********" at bounding box center [517, 85] width 263 height 17
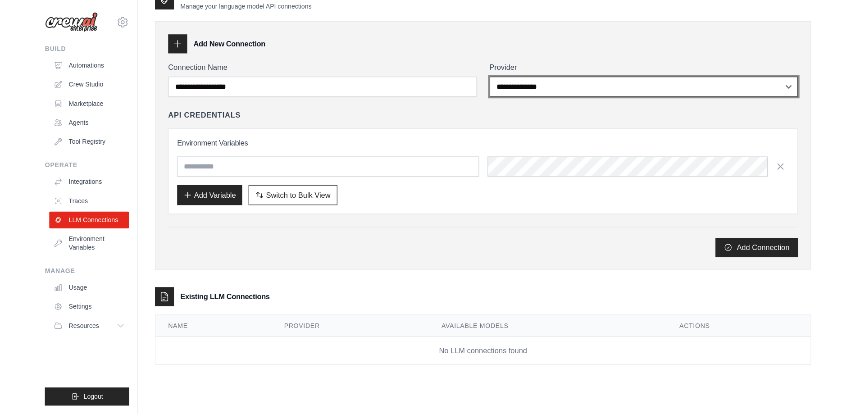
scroll to position [0, 0]
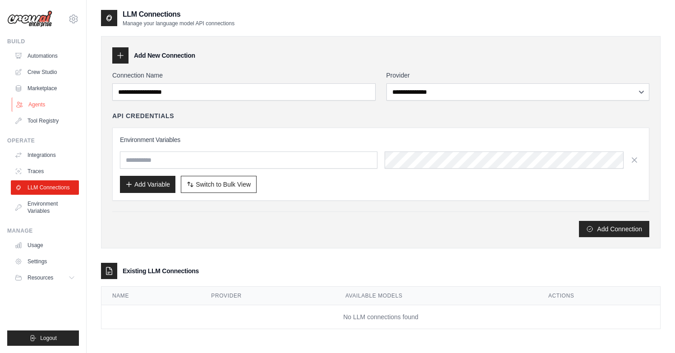
click at [59, 98] on link "Agents" at bounding box center [46, 104] width 68 height 14
